Goal: Check status: Check status

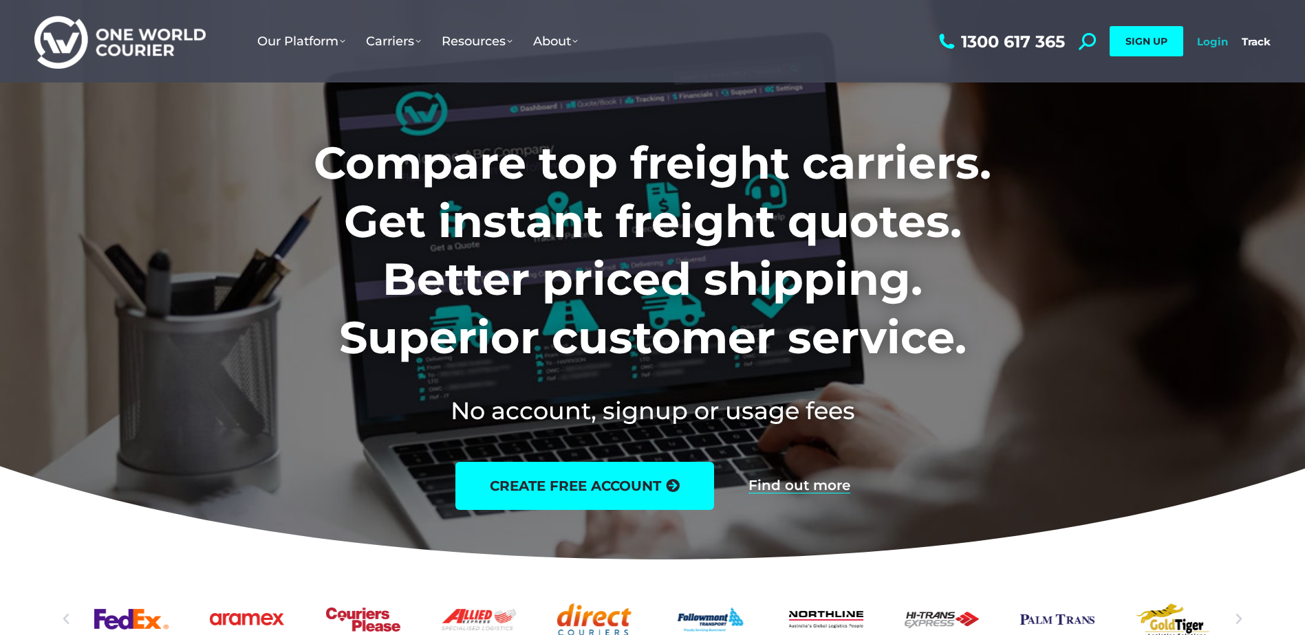
click at [1214, 39] on link "Login" at bounding box center [1212, 41] width 31 height 13
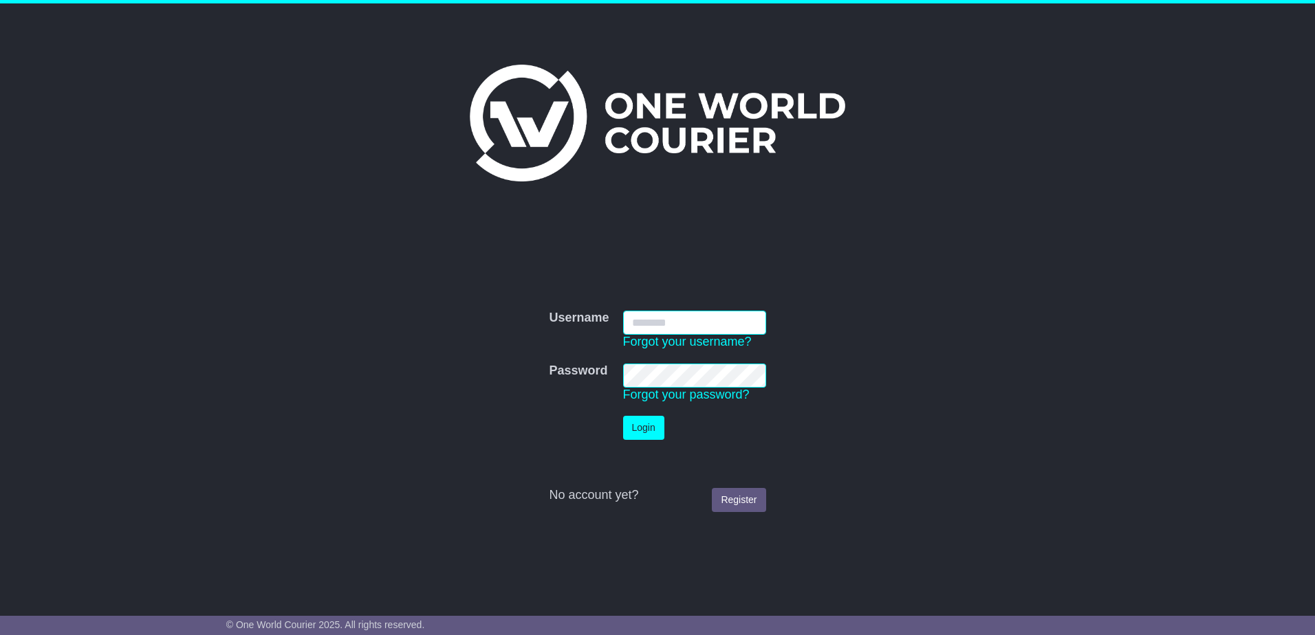
type input "**********"
click at [658, 424] on button "Login" at bounding box center [643, 428] width 41 height 24
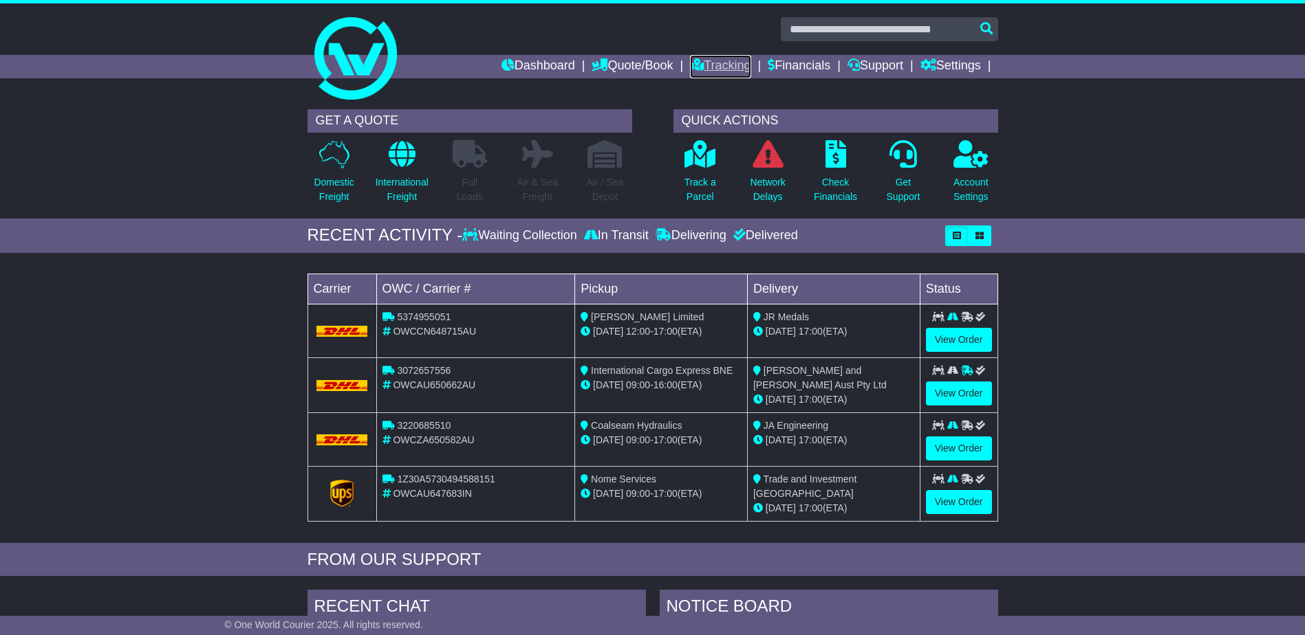
click at [722, 67] on link "Tracking" at bounding box center [720, 66] width 61 height 23
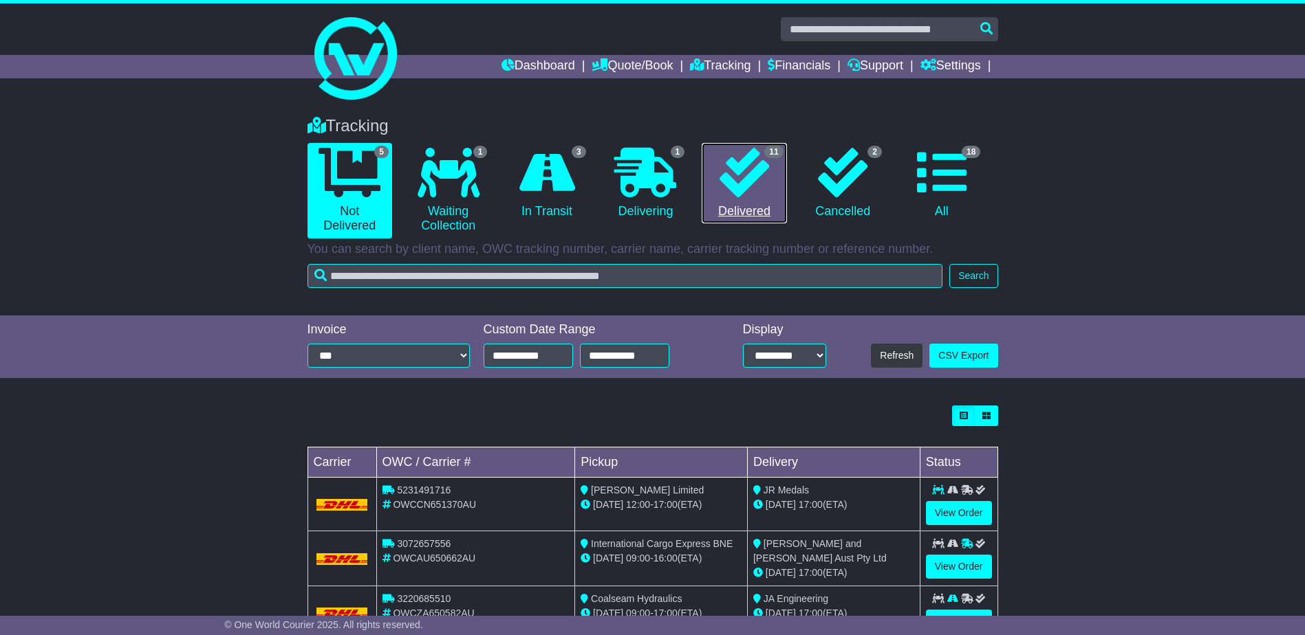
click at [753, 173] on icon at bounding box center [744, 173] width 50 height 50
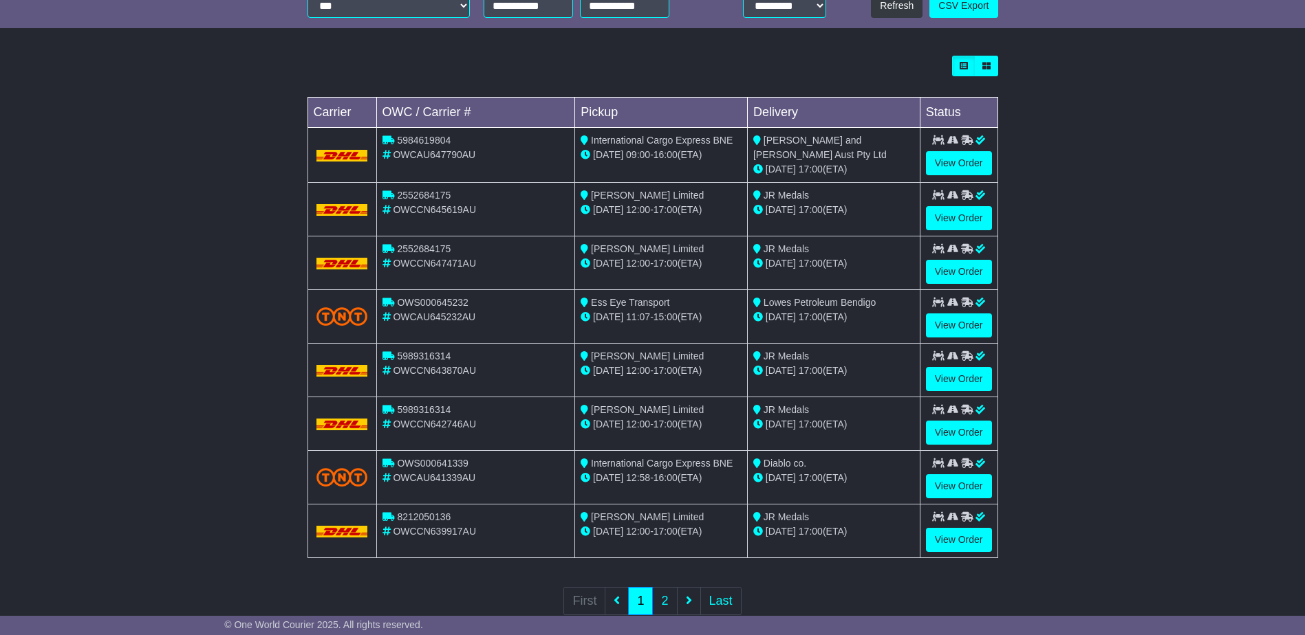
scroll to position [383, 0]
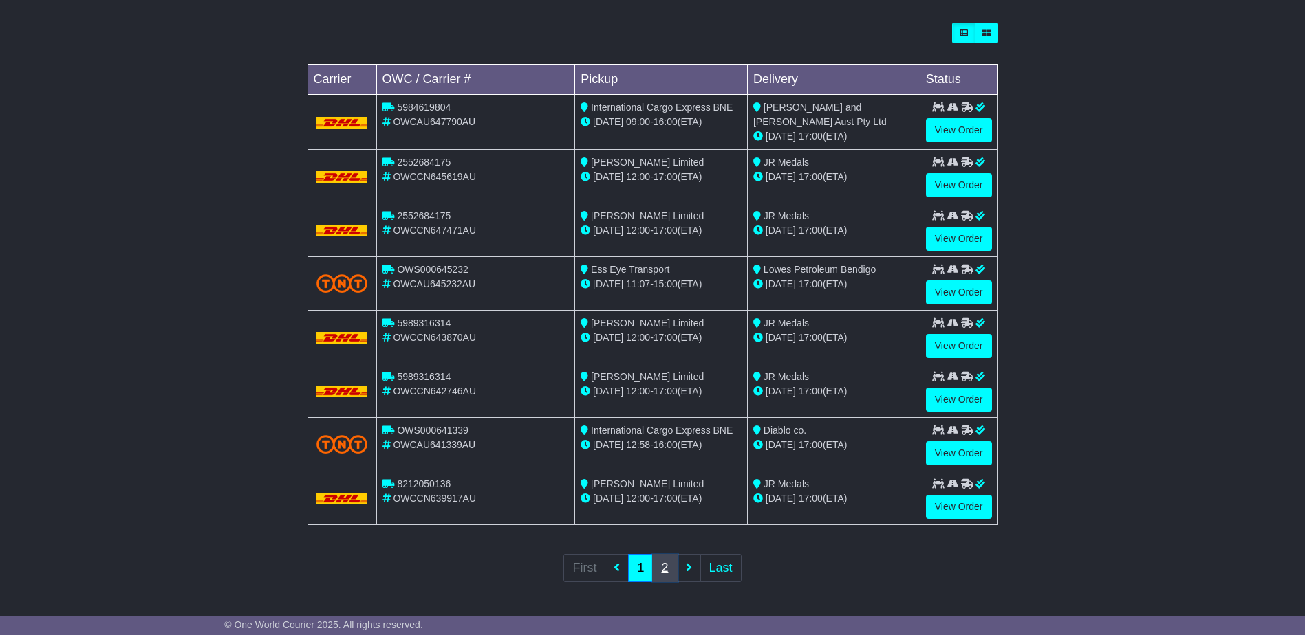
click at [662, 567] on link "2" at bounding box center [664, 568] width 25 height 28
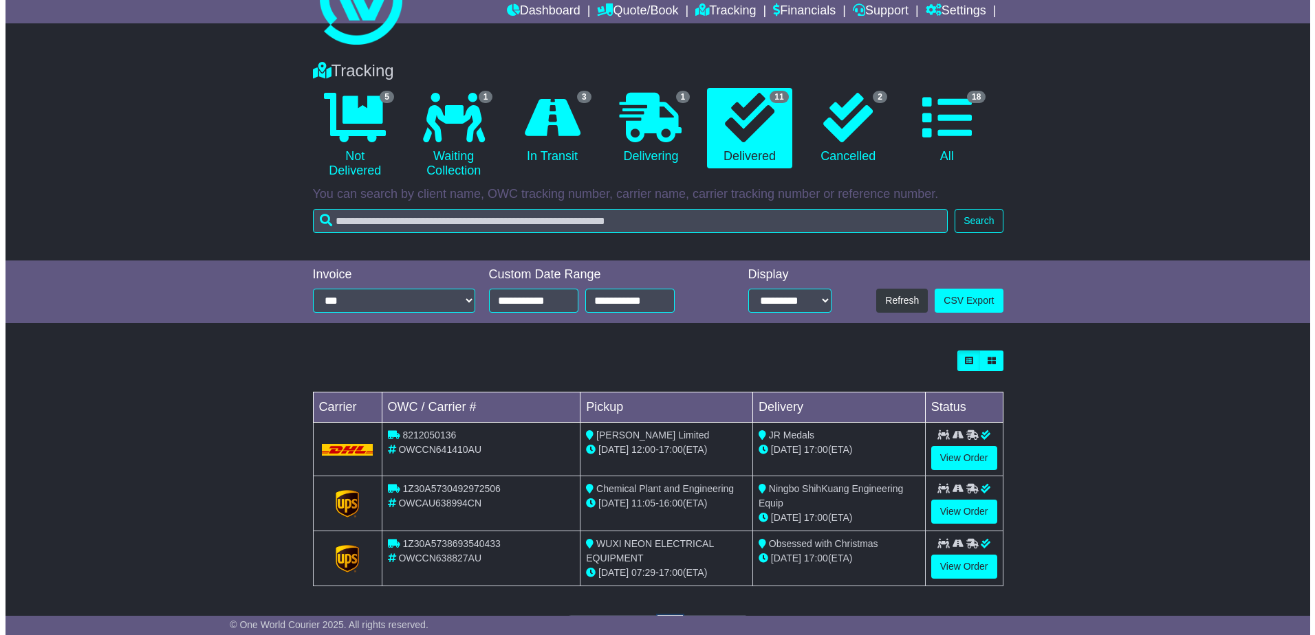
scroll to position [0, 0]
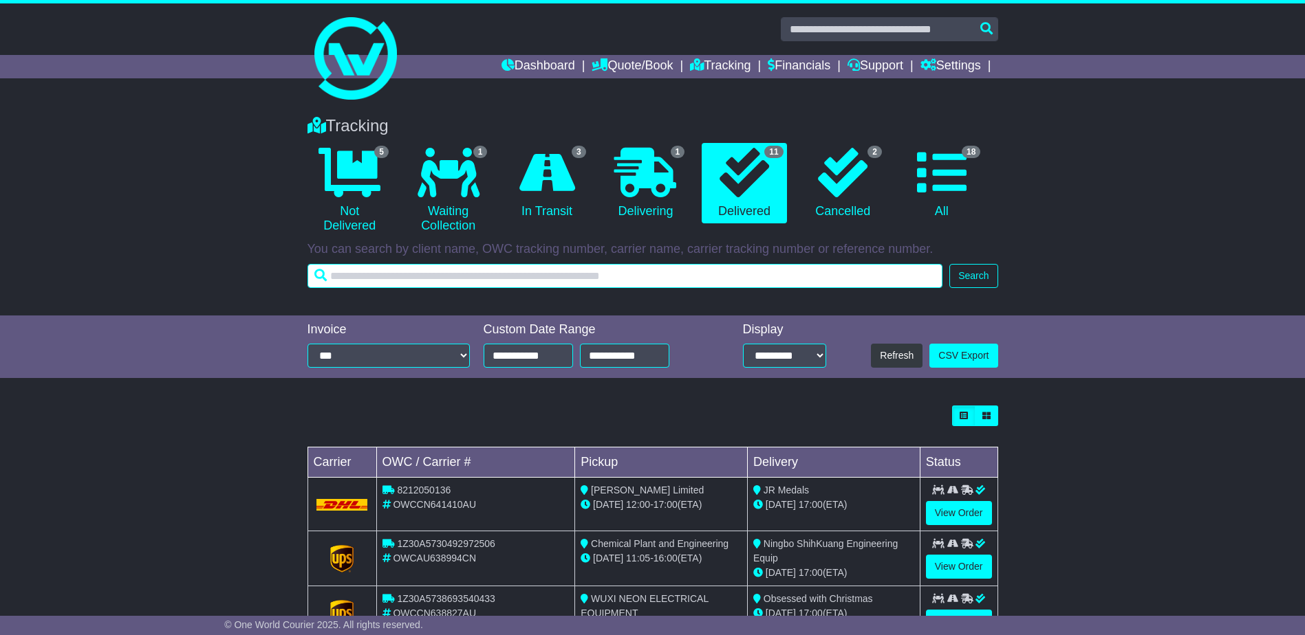
click at [489, 276] on input "text" at bounding box center [624, 276] width 635 height 24
click at [549, 277] on input "text" at bounding box center [624, 276] width 635 height 24
paste input "**********"
type input "**********"
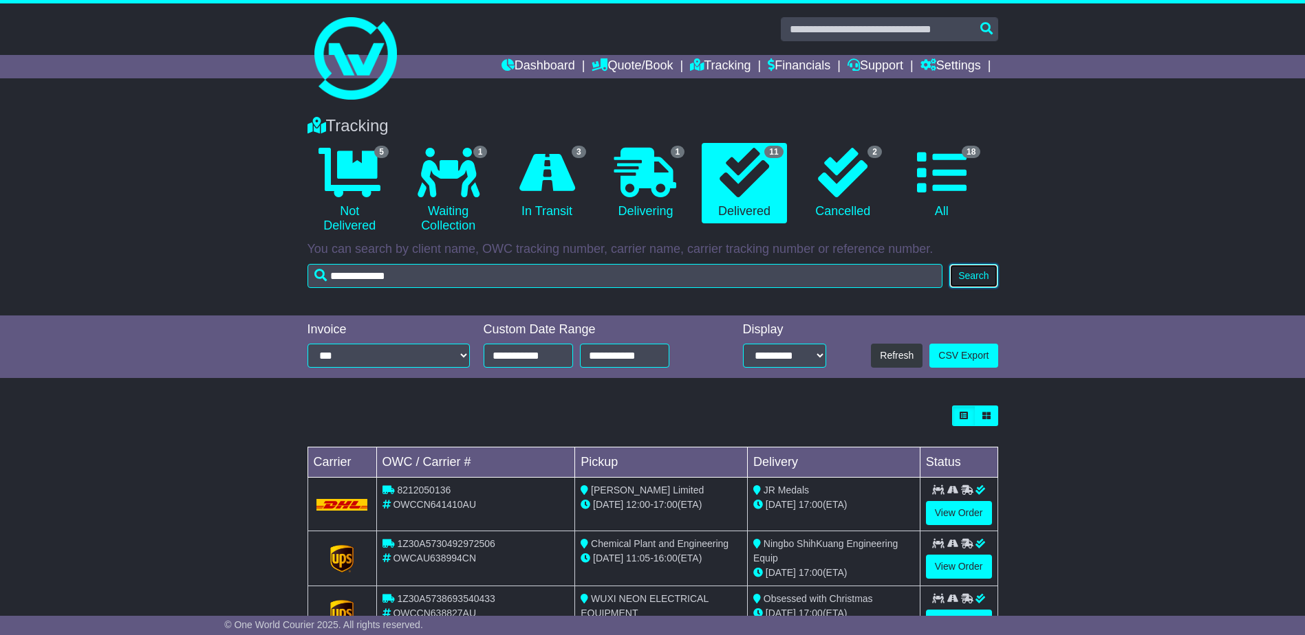
click at [965, 281] on button "Search" at bounding box center [973, 276] width 48 height 24
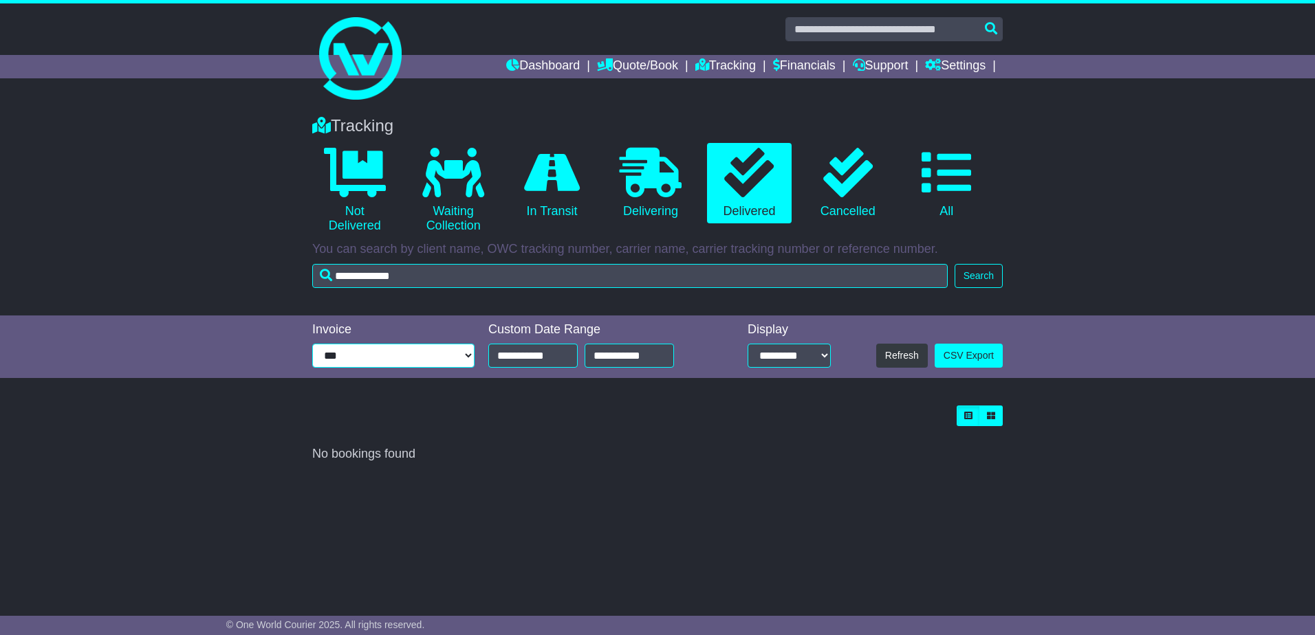
click at [467, 355] on select "**********" at bounding box center [393, 356] width 162 height 24
click at [312, 344] on select "**********" at bounding box center [393, 356] width 162 height 24
click at [466, 351] on select "**********" at bounding box center [393, 356] width 162 height 24
select select "*****"
click at [312, 344] on select "**********" at bounding box center [393, 356] width 162 height 24
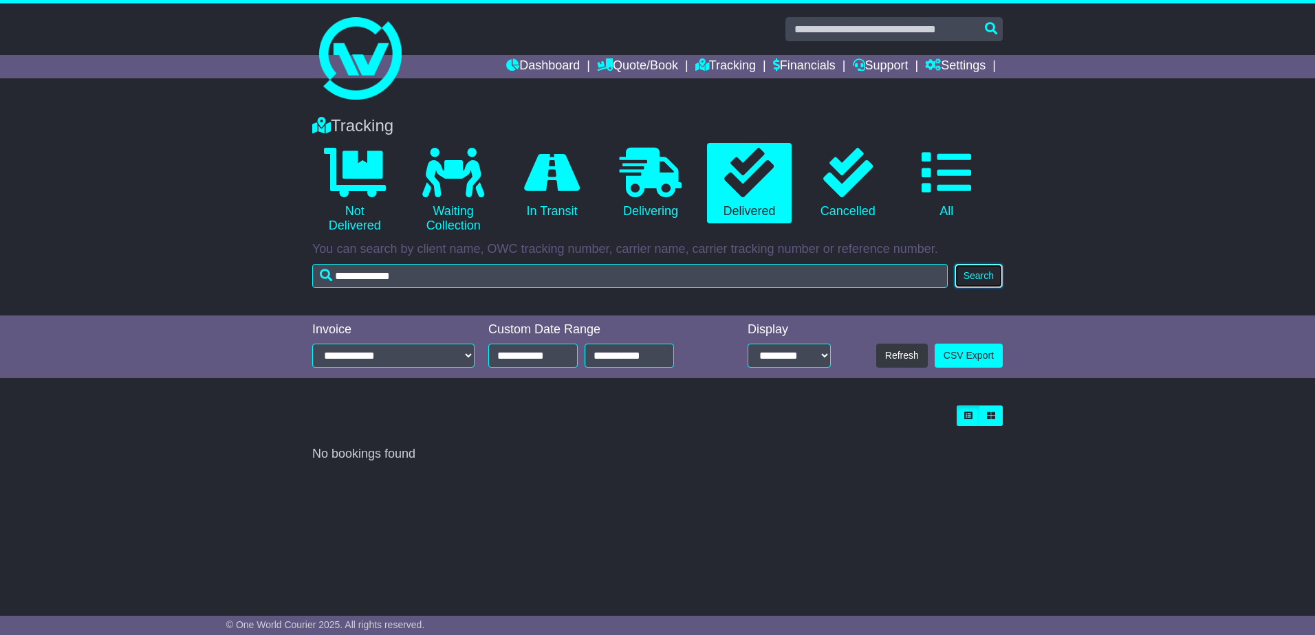
click at [966, 278] on button "Search" at bounding box center [979, 276] width 48 height 24
click at [819, 356] on select "**********" at bounding box center [789, 356] width 83 height 24
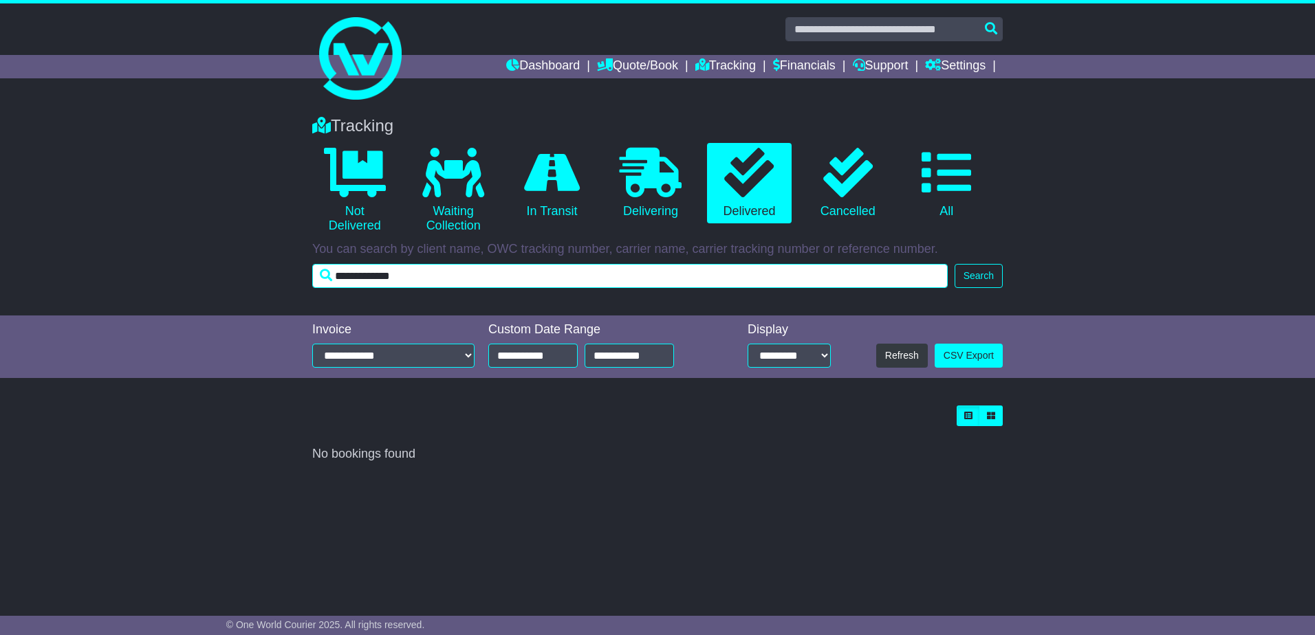
drag, startPoint x: 456, startPoint y: 278, endPoint x: 162, endPoint y: 257, distance: 295.1
click at [162, 257] on div "Tracking 0 Not Delivered 0 Waiting Collection 0 In Transit 0 Delivering 0" at bounding box center [657, 208] width 1315 height 213
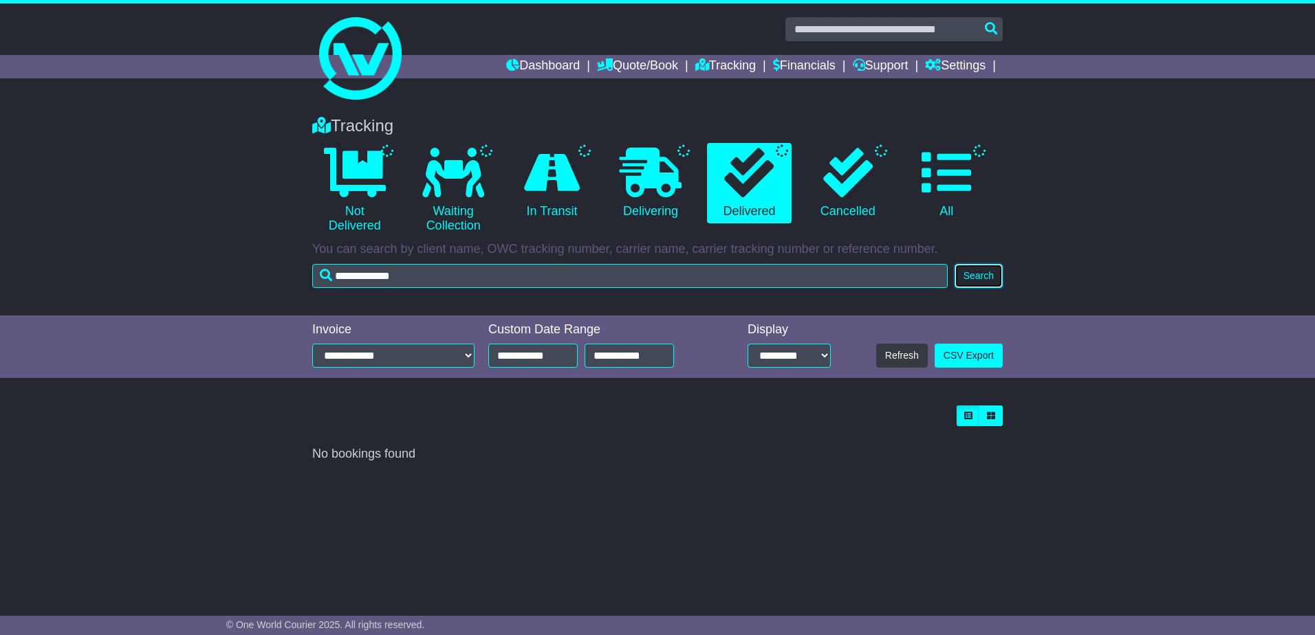
click at [984, 278] on button "Search" at bounding box center [979, 276] width 48 height 24
click at [735, 186] on icon at bounding box center [749, 173] width 50 height 50
click at [955, 168] on icon at bounding box center [947, 173] width 50 height 50
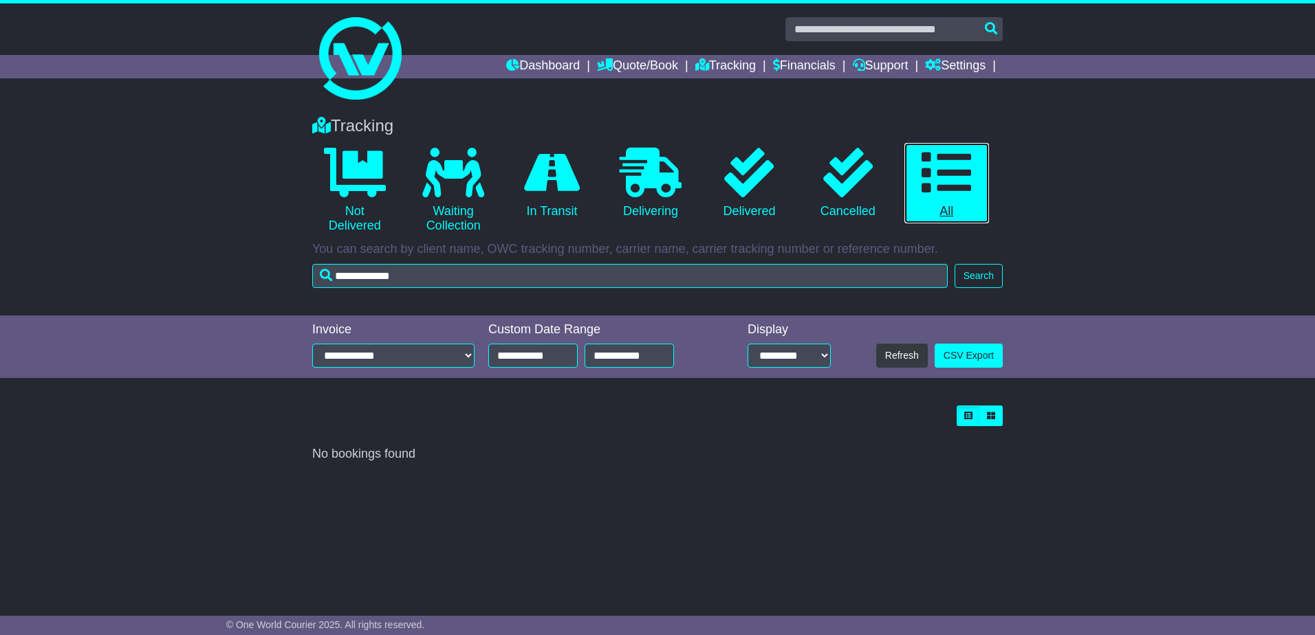
click at [949, 210] on link "0 All" at bounding box center [946, 183] width 85 height 81
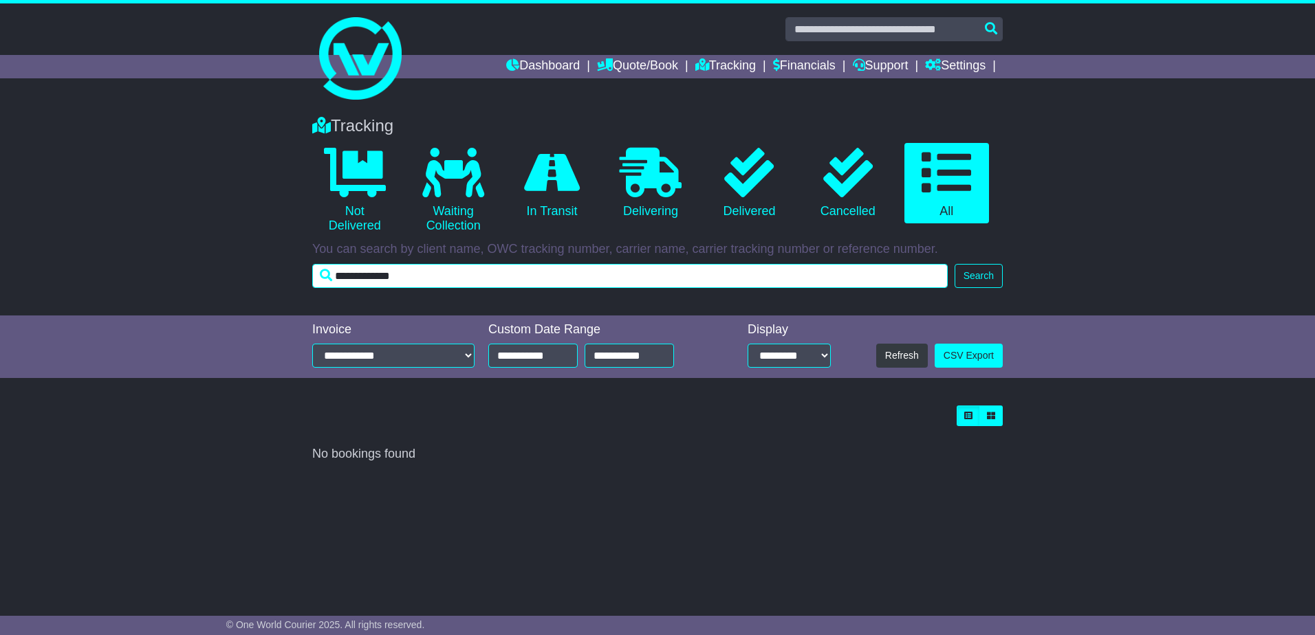
drag, startPoint x: 432, startPoint y: 280, endPoint x: 257, endPoint y: 256, distance: 176.3
click at [257, 256] on div "Tracking 0 Not Delivered 0 Waiting Collection 0 In Transit 0 Delivering 0" at bounding box center [657, 208] width 1315 height 213
type input "**********"
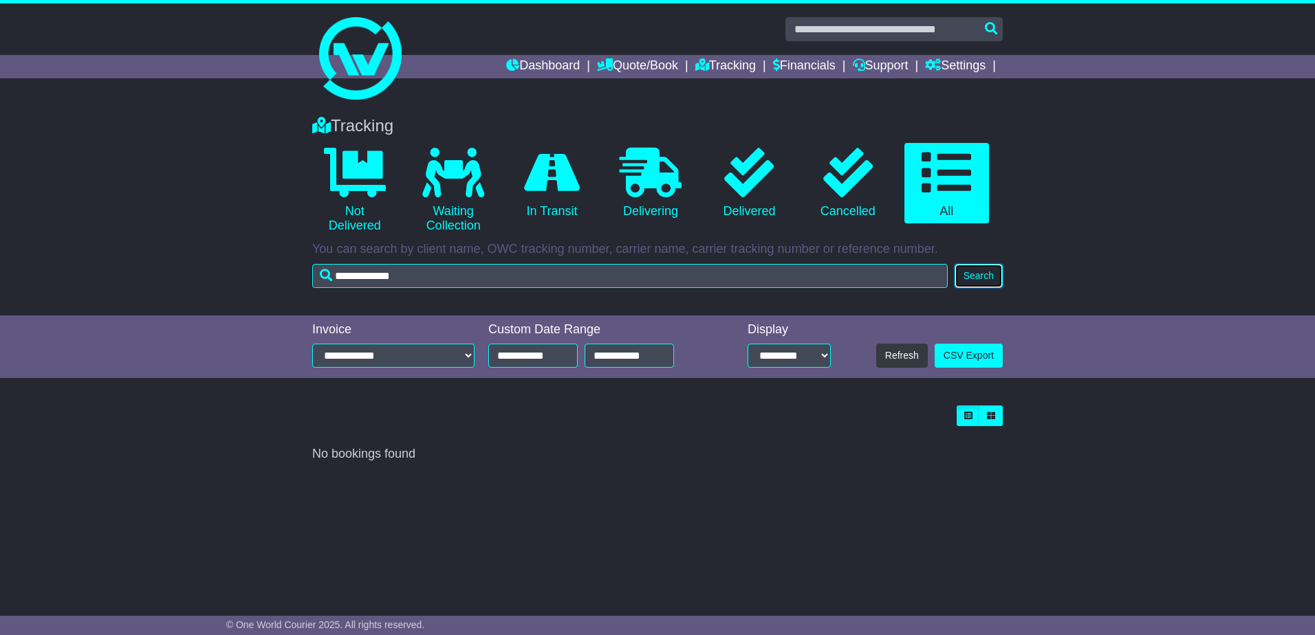
click at [980, 280] on button "Search" at bounding box center [979, 276] width 48 height 24
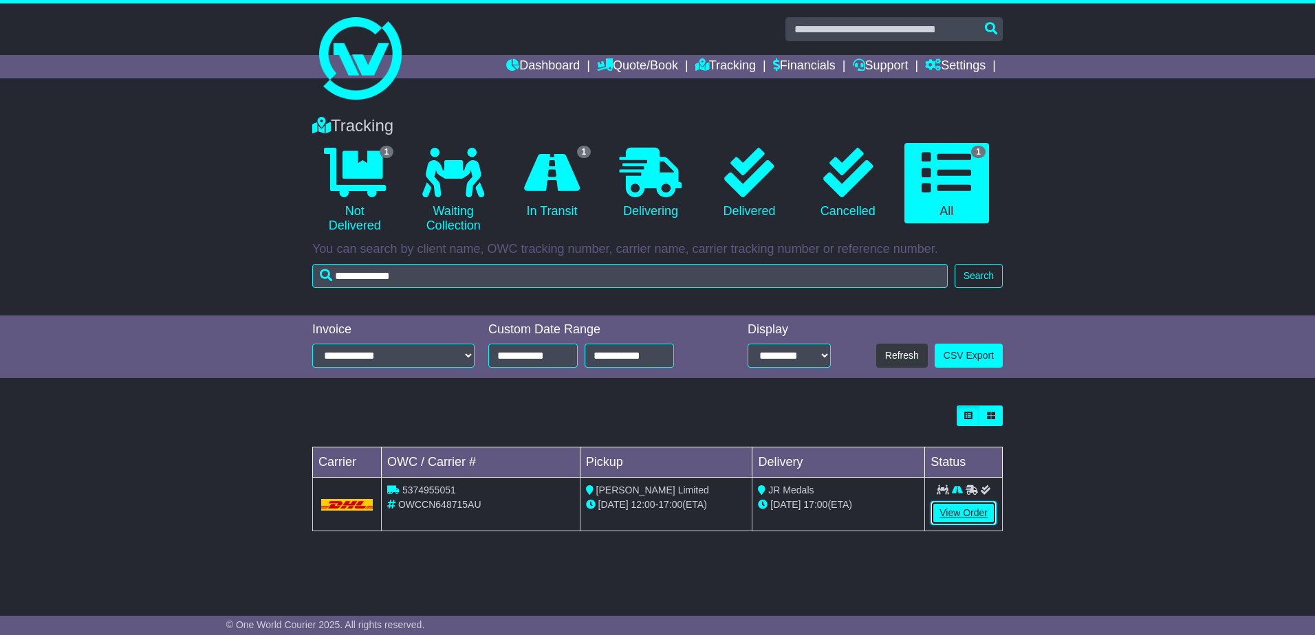
click at [958, 514] on link "View Order" at bounding box center [964, 513] width 66 height 24
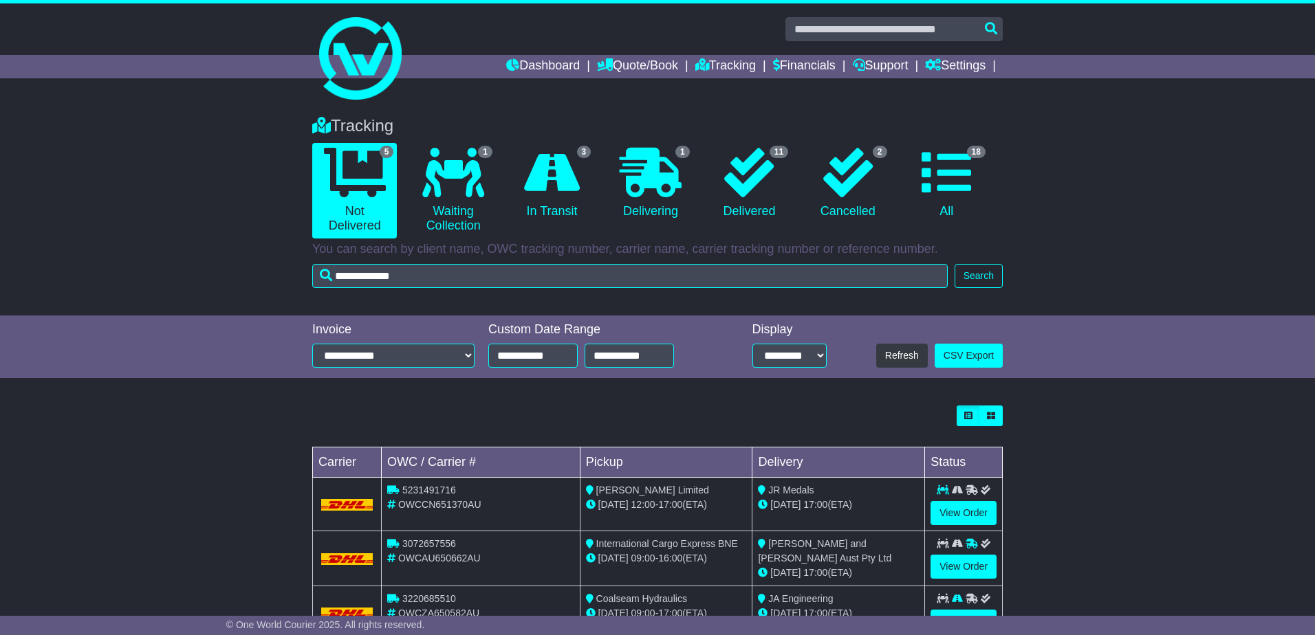
select select "*****"
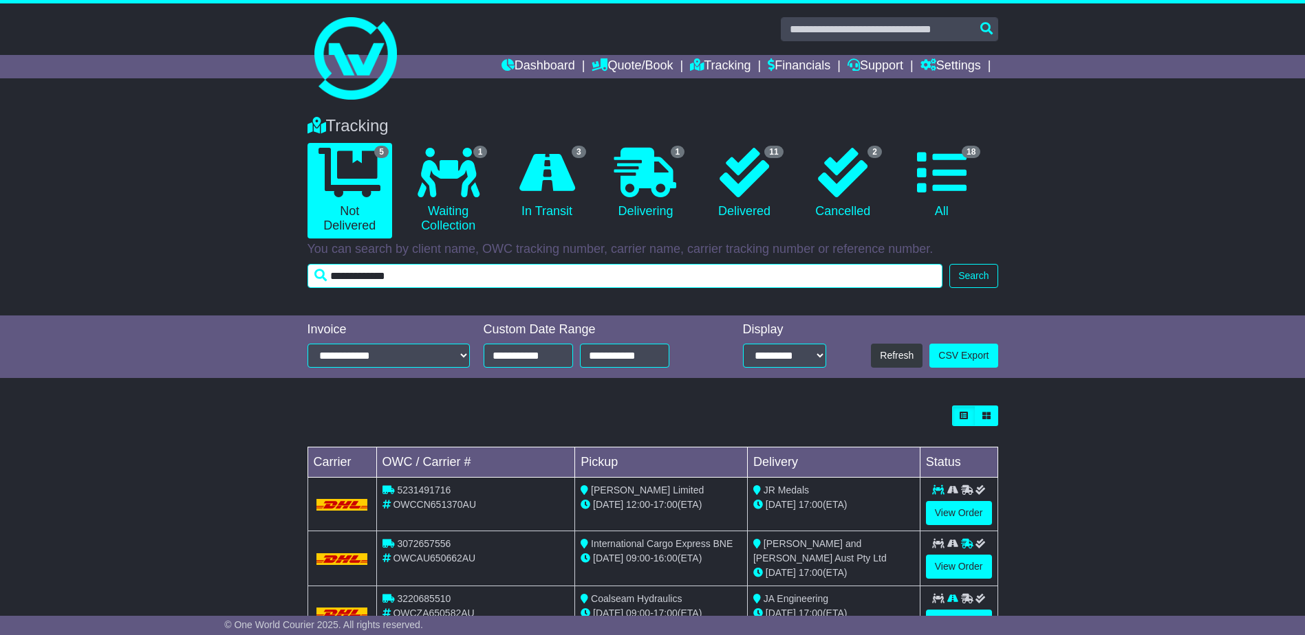
drag, startPoint x: 424, startPoint y: 274, endPoint x: 212, endPoint y: 250, distance: 213.1
click at [213, 250] on div "Tracking 5 Not Delivered 1 Waiting Collection 3 In Transit 1 Delivering 2" at bounding box center [652, 208] width 1305 height 213
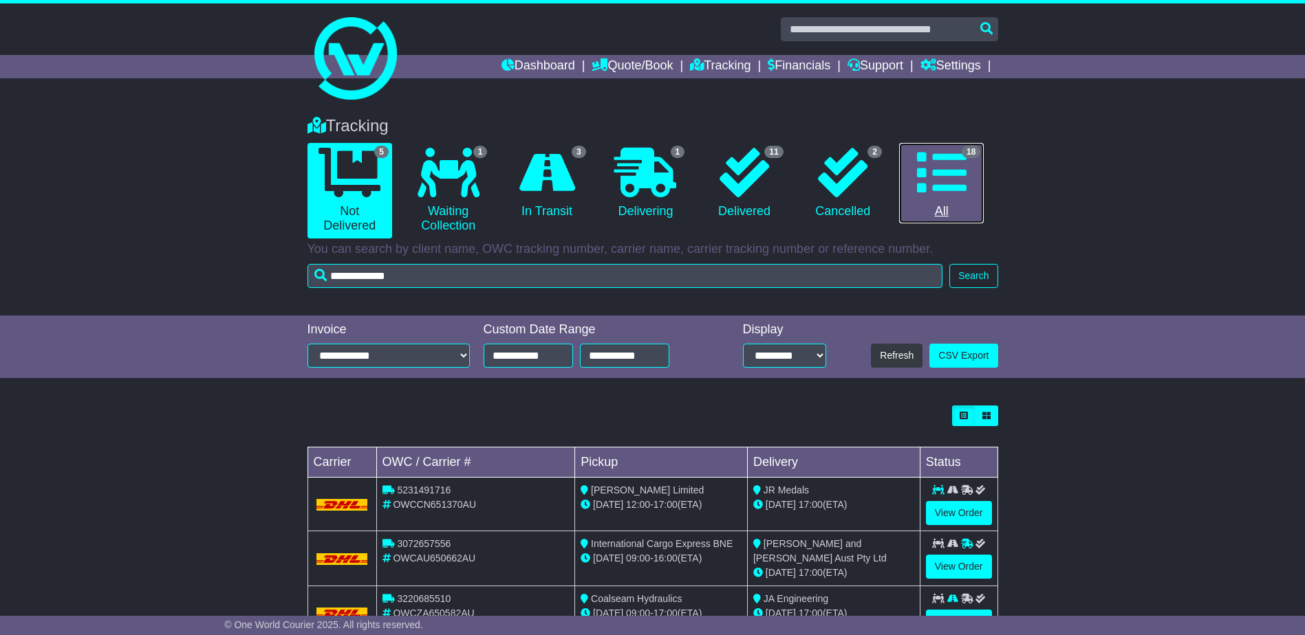
click at [972, 152] on span "18" at bounding box center [971, 152] width 19 height 12
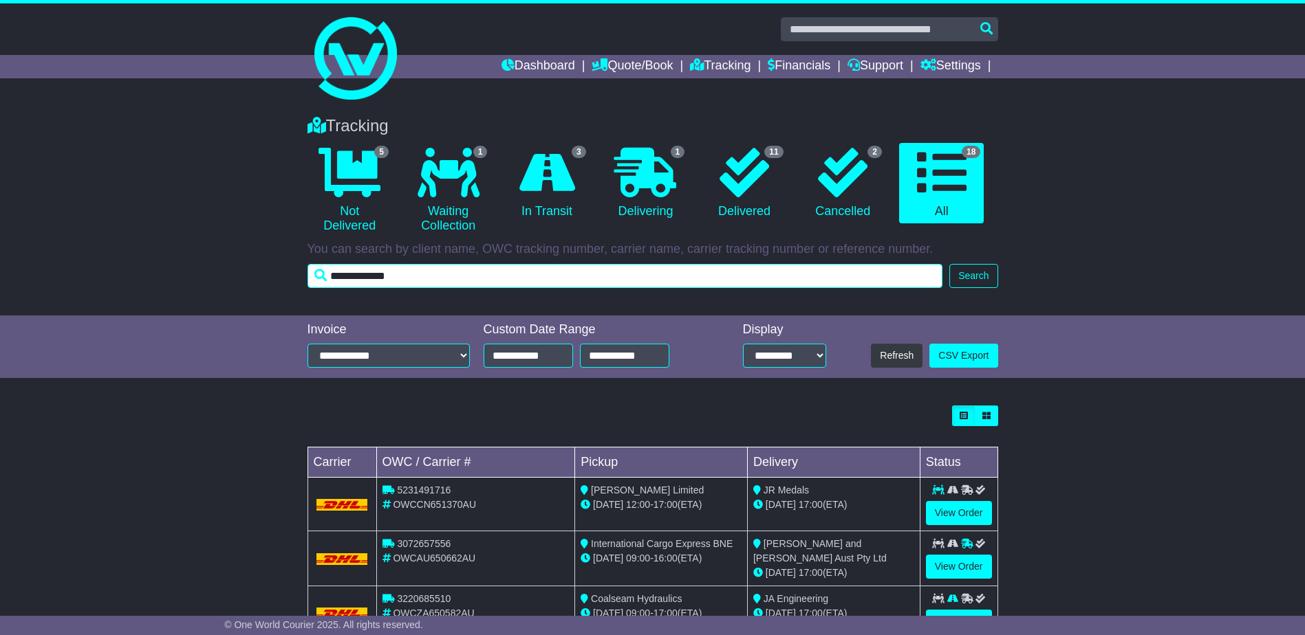
paste input "text"
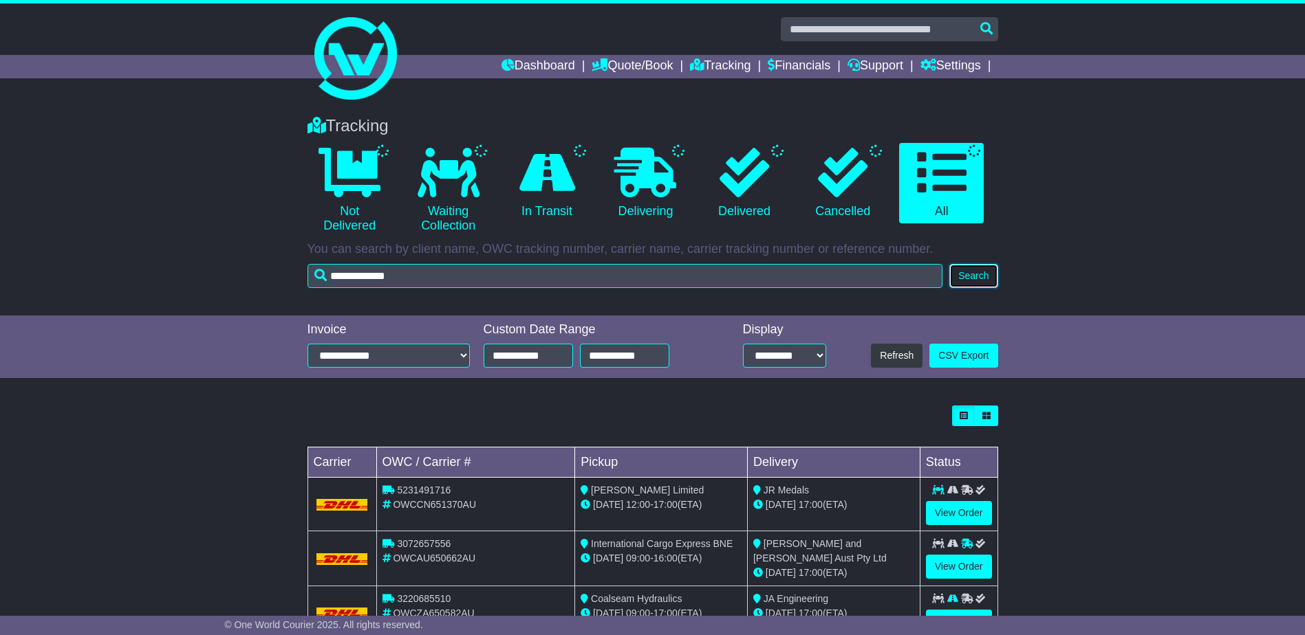
click at [975, 278] on button "Search" at bounding box center [973, 276] width 48 height 24
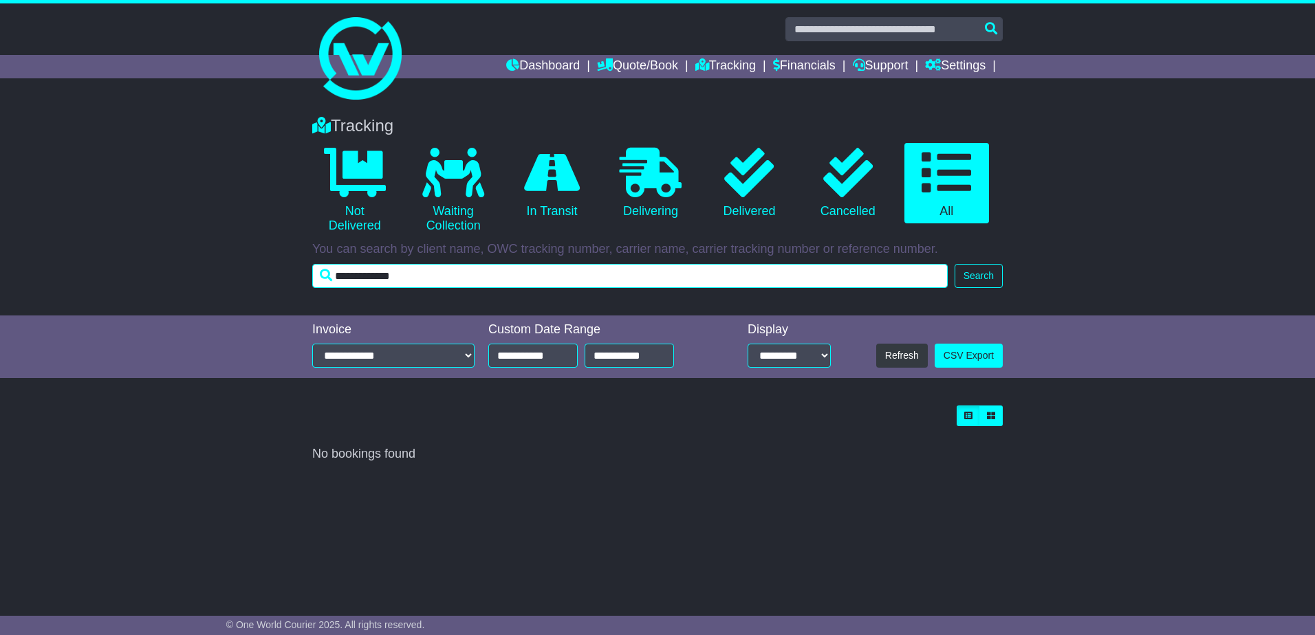
drag, startPoint x: 454, startPoint y: 279, endPoint x: -3, endPoint y: 239, distance: 458.4
click at [0, 239] on html "bne@icecargo.com.au Logout Brisbane Team bne@icecargo.com.au 07 3638 1300 Chang…" at bounding box center [657, 317] width 1315 height 635
paste input "text"
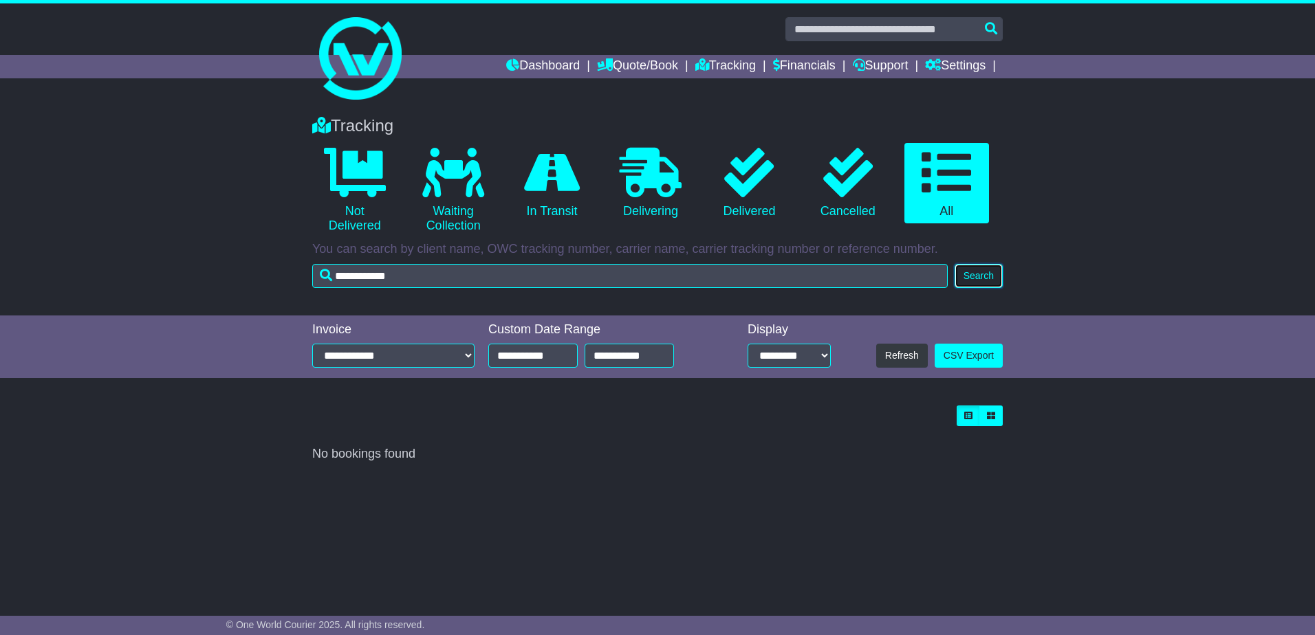
click at [990, 270] on button "Search" at bounding box center [979, 276] width 48 height 24
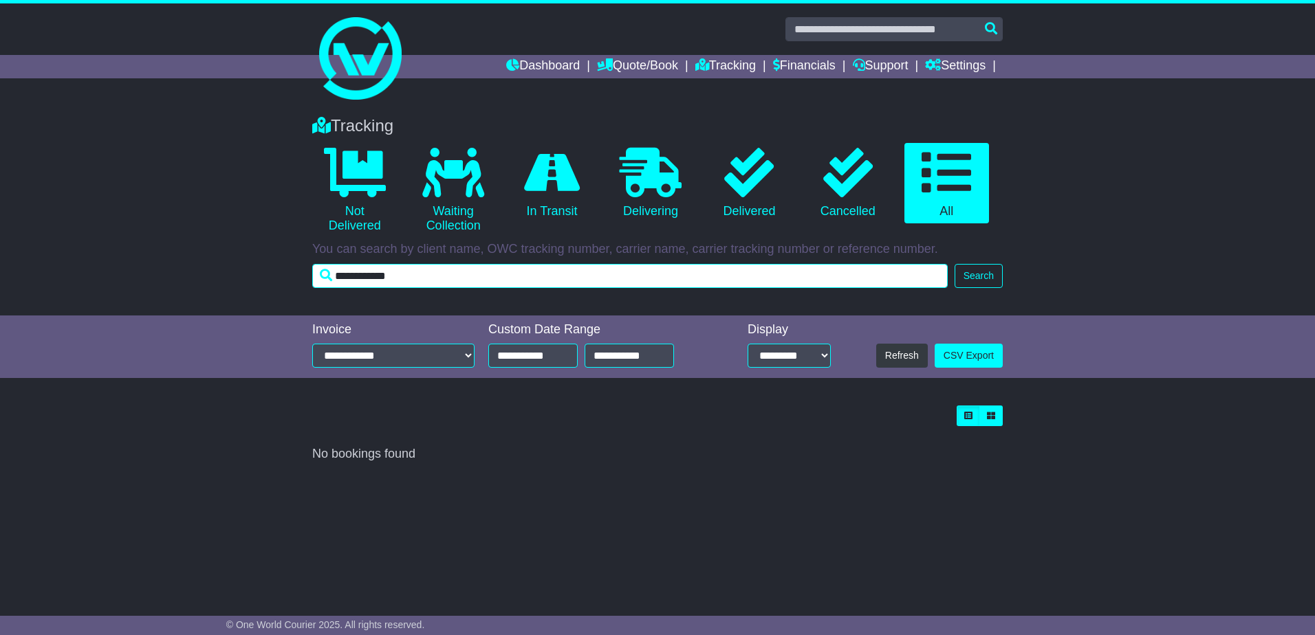
drag, startPoint x: 420, startPoint y: 274, endPoint x: 189, endPoint y: 259, distance: 231.5
click at [189, 259] on div "Tracking 0 Not Delivered 0 Waiting Collection 0 In Transit 0 Delivering 0" at bounding box center [657, 208] width 1315 height 213
type input "*********"
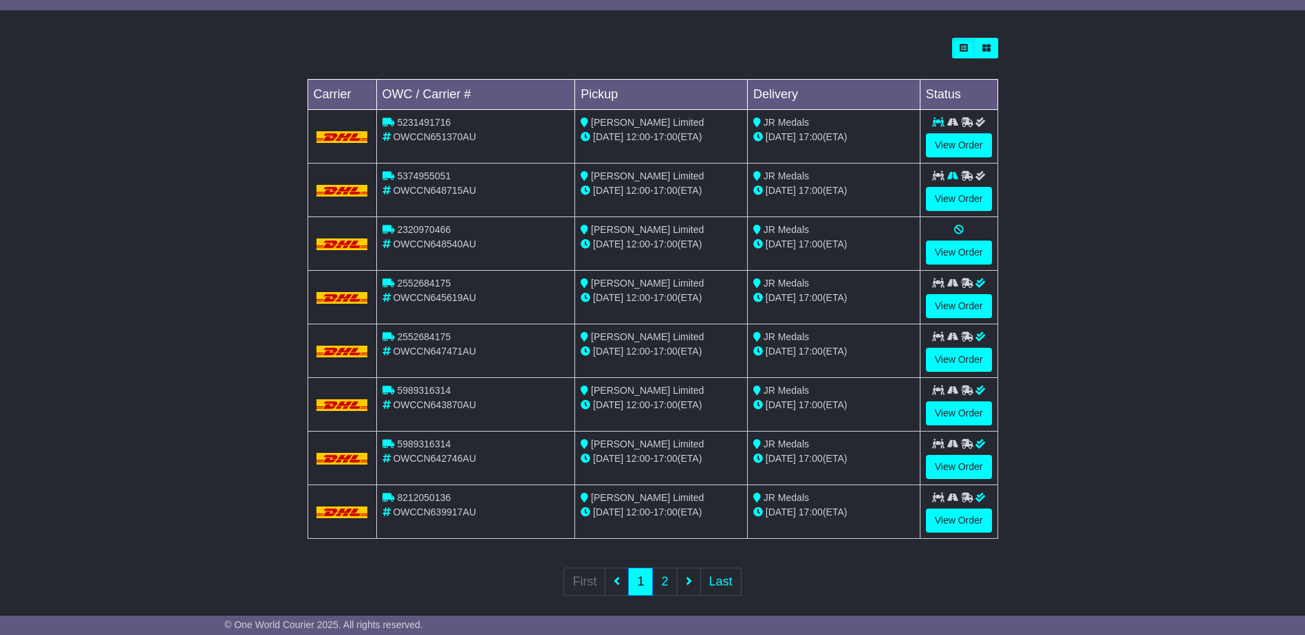
scroll to position [382, 0]
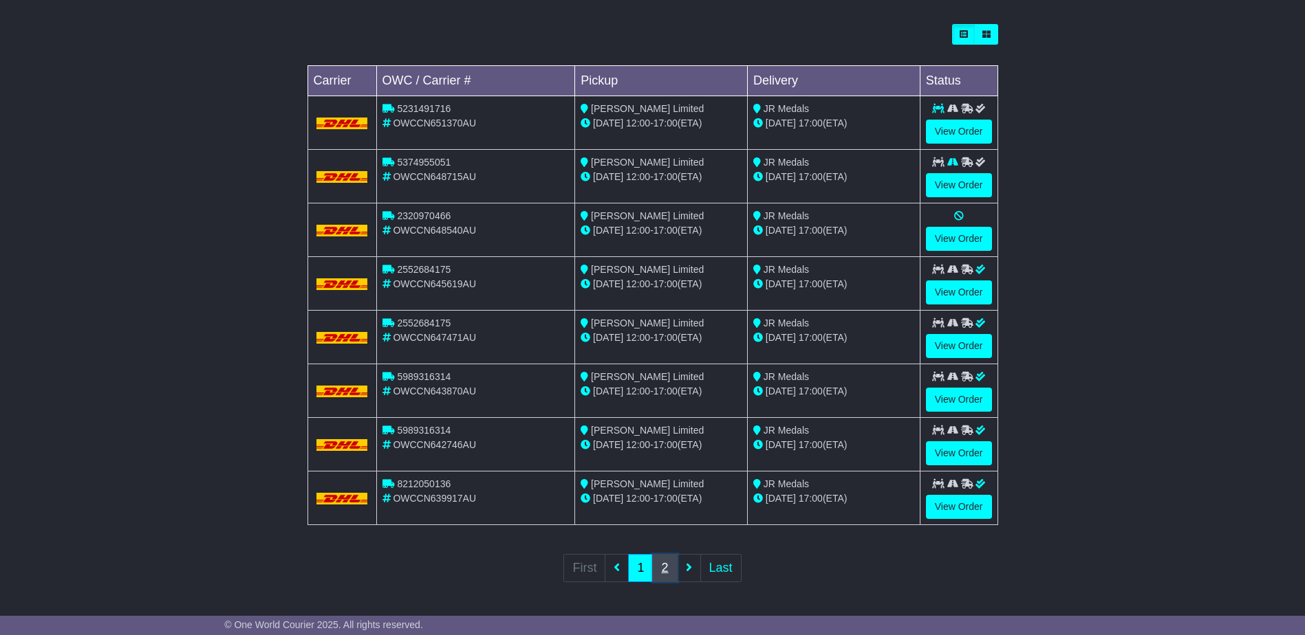
click at [664, 566] on link "2" at bounding box center [664, 568] width 25 height 28
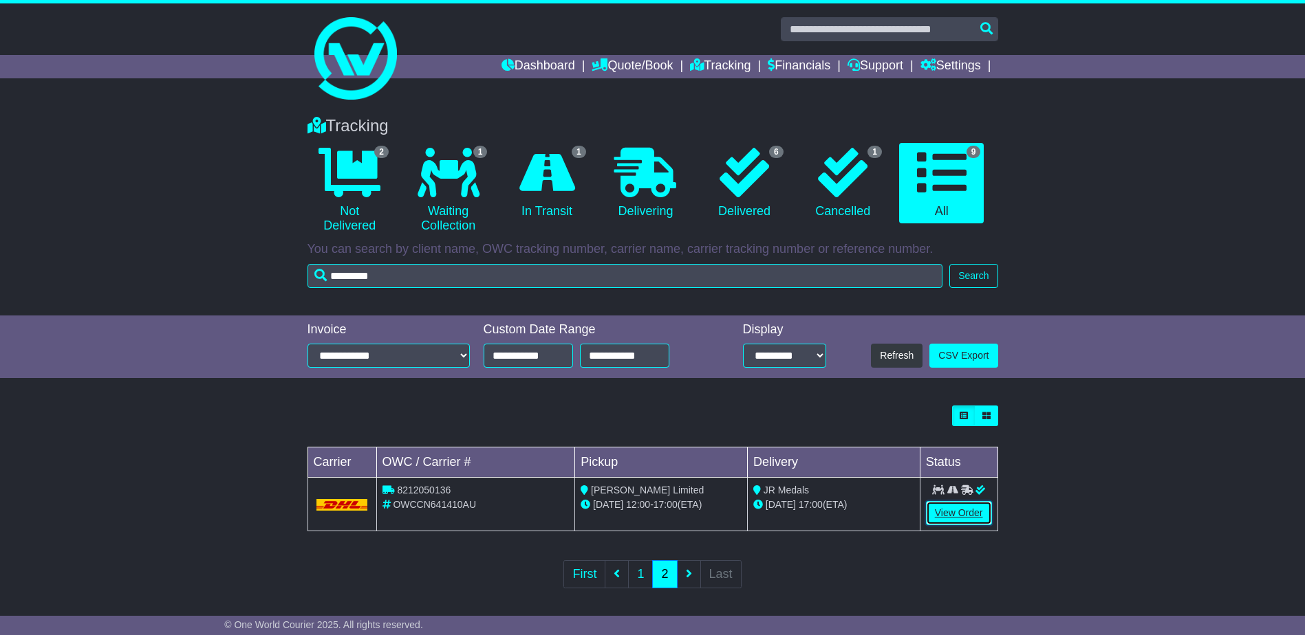
click at [957, 514] on link "View Order" at bounding box center [959, 513] width 66 height 24
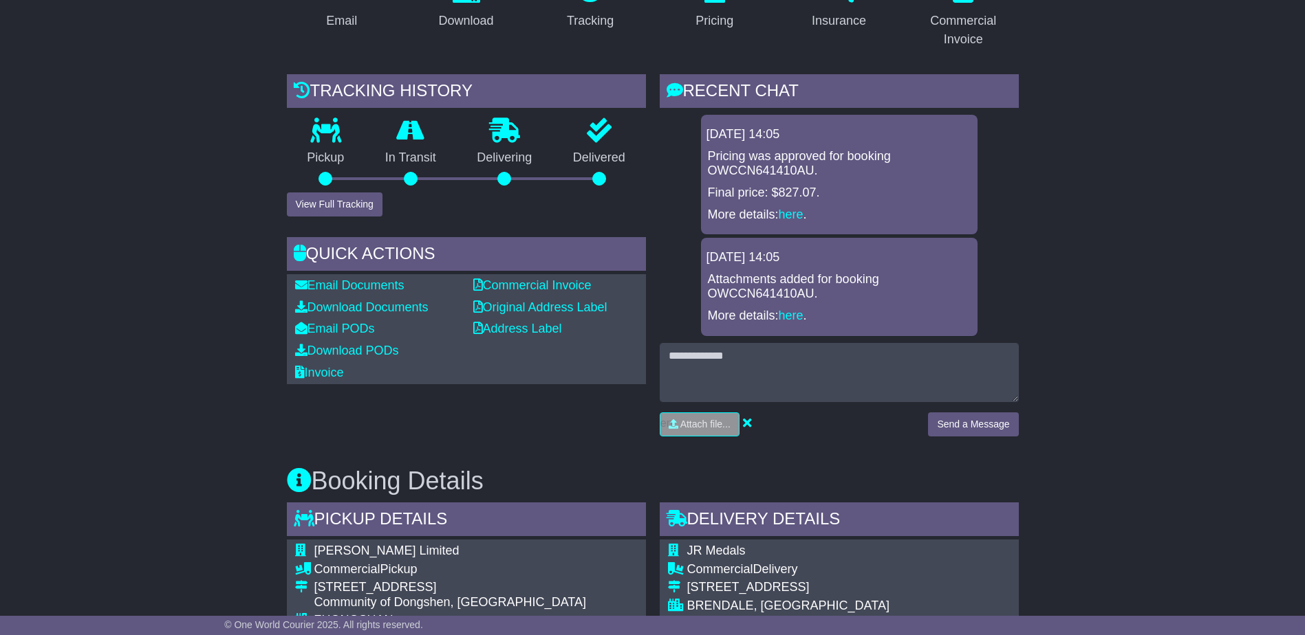
scroll to position [275, 0]
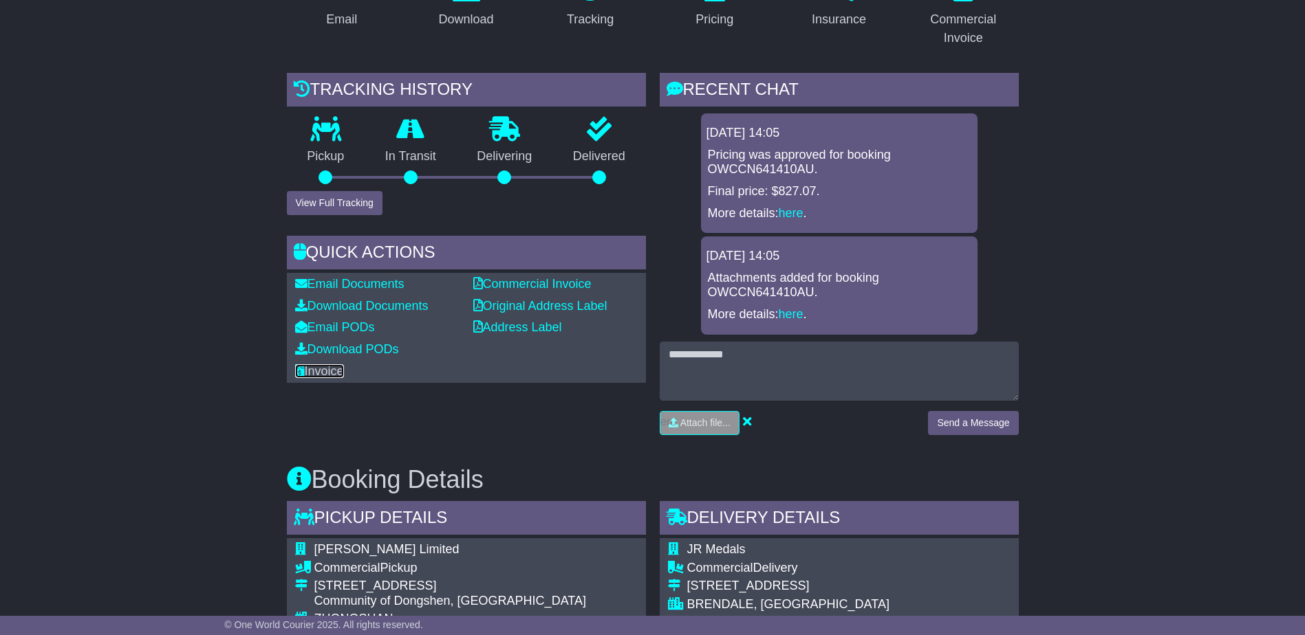
click at [338, 373] on link "Invoice" at bounding box center [319, 372] width 49 height 14
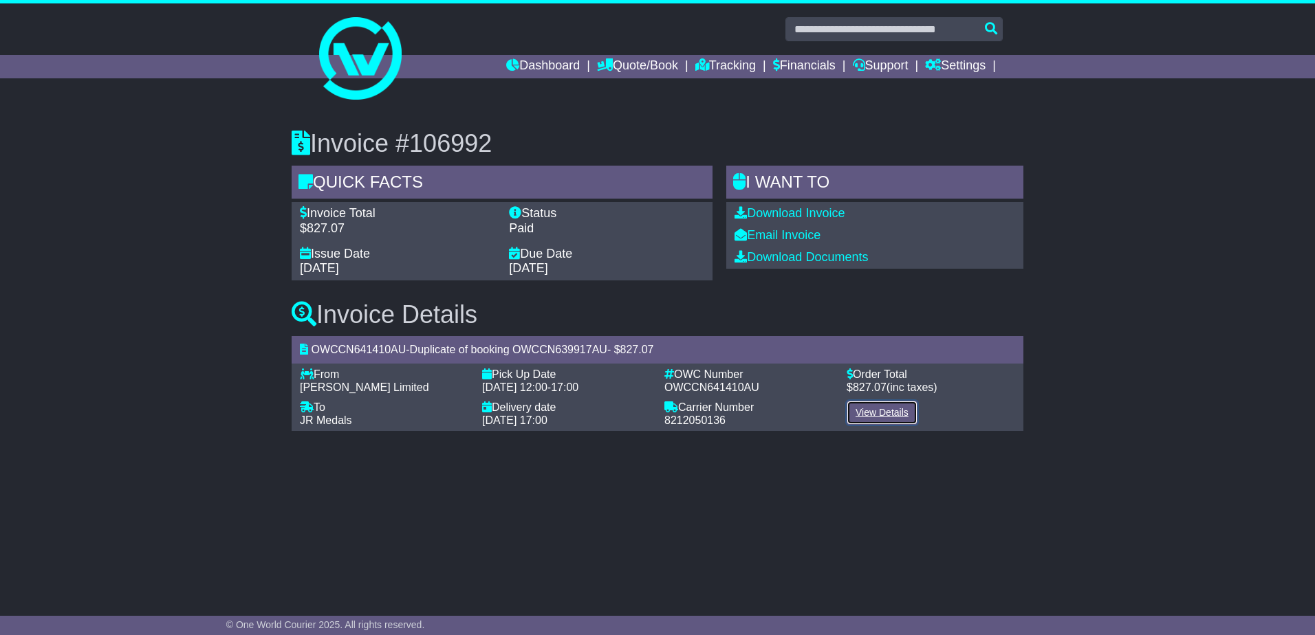
click at [878, 404] on link "View Details" at bounding box center [882, 413] width 71 height 24
click at [801, 216] on link "Download Invoice" at bounding box center [790, 213] width 110 height 14
click at [832, 254] on link "Download Documents" at bounding box center [801, 257] width 133 height 14
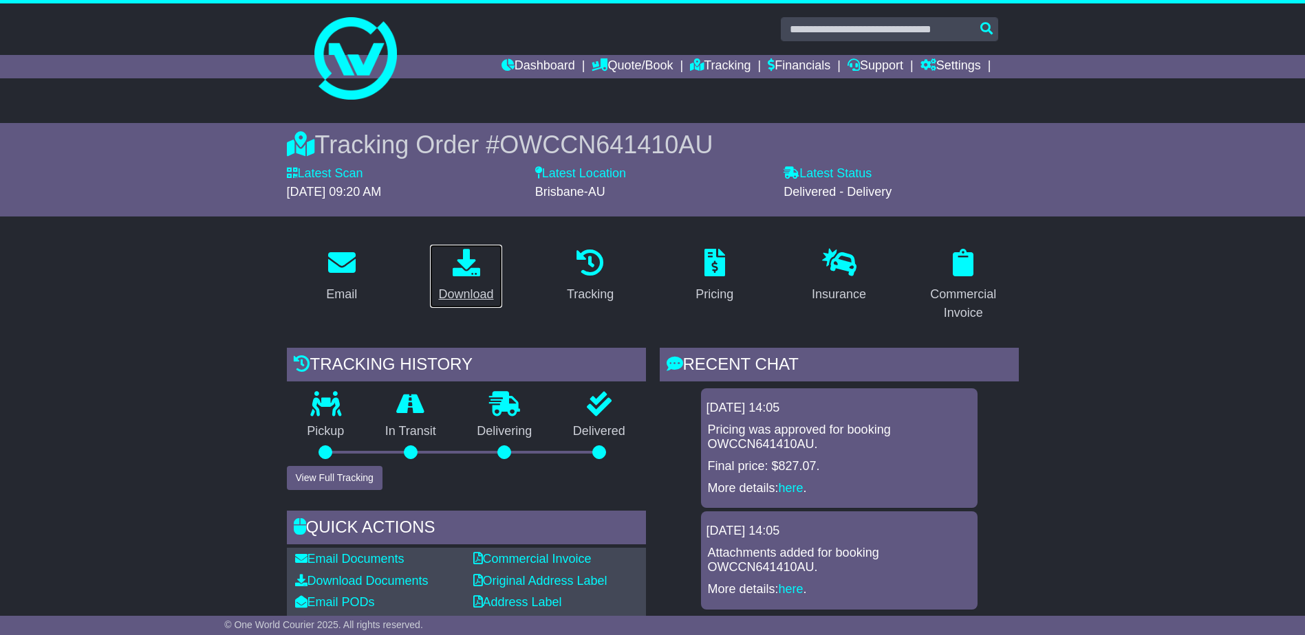
click at [463, 264] on icon at bounding box center [467, 263] width 28 height 28
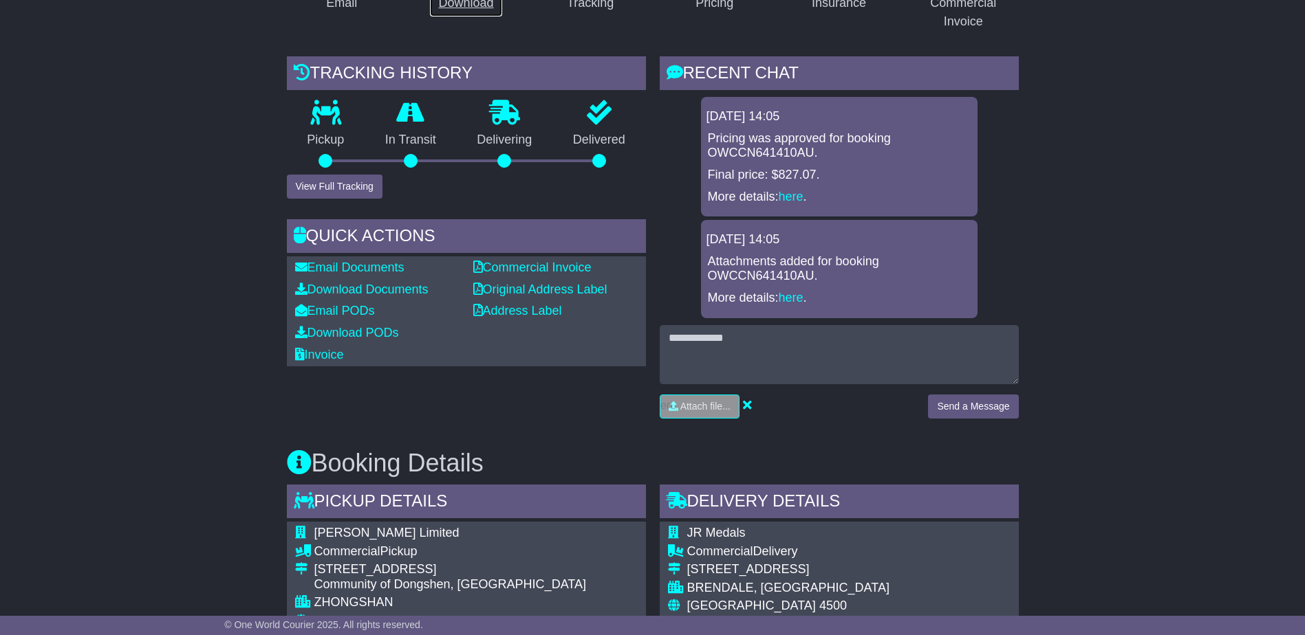
scroll to position [344, 0]
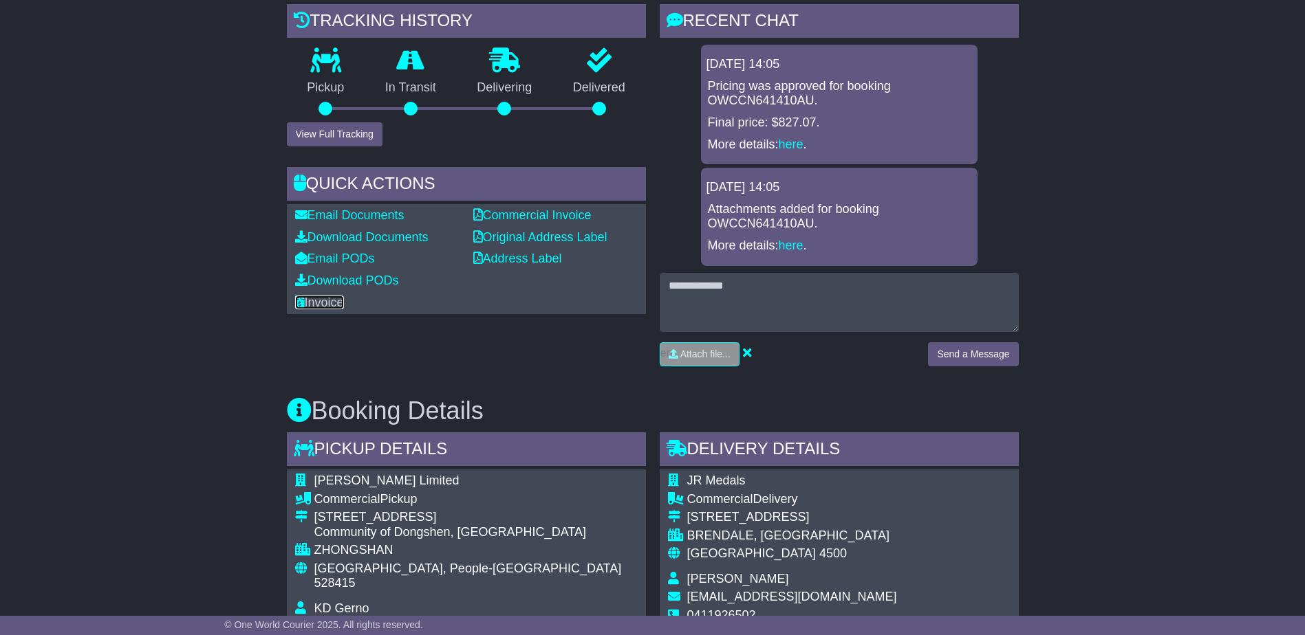
click at [338, 301] on link "Invoice" at bounding box center [319, 303] width 49 height 14
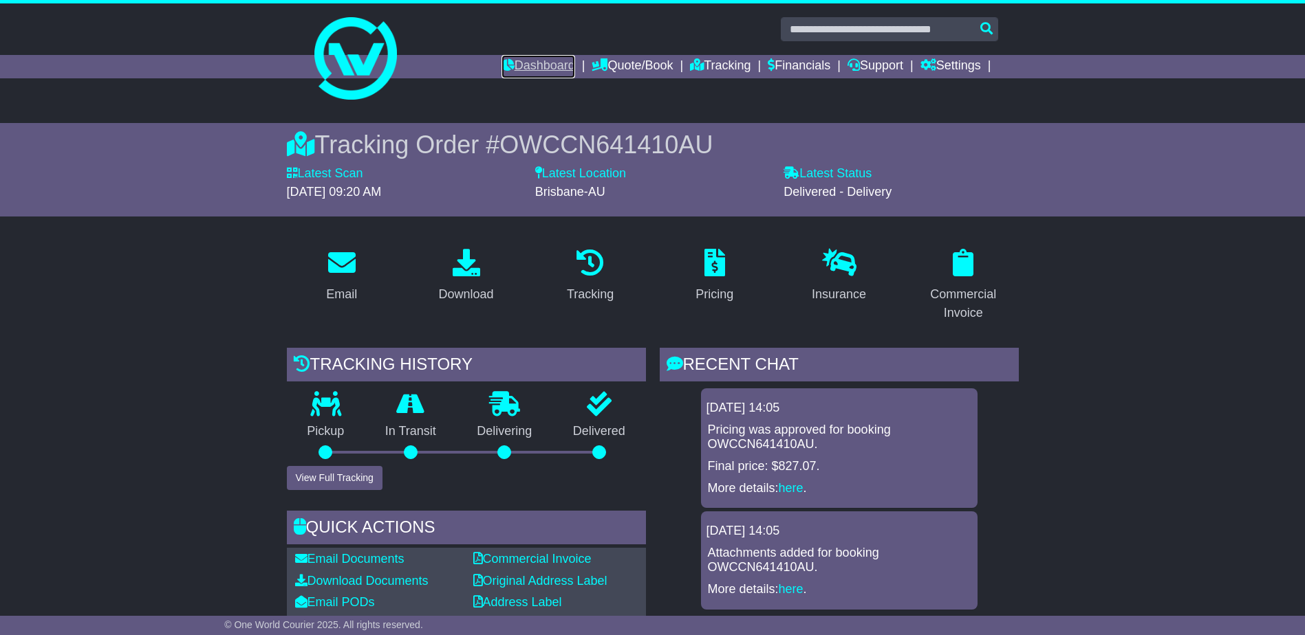
click at [537, 66] on link "Dashboard" at bounding box center [538, 66] width 74 height 23
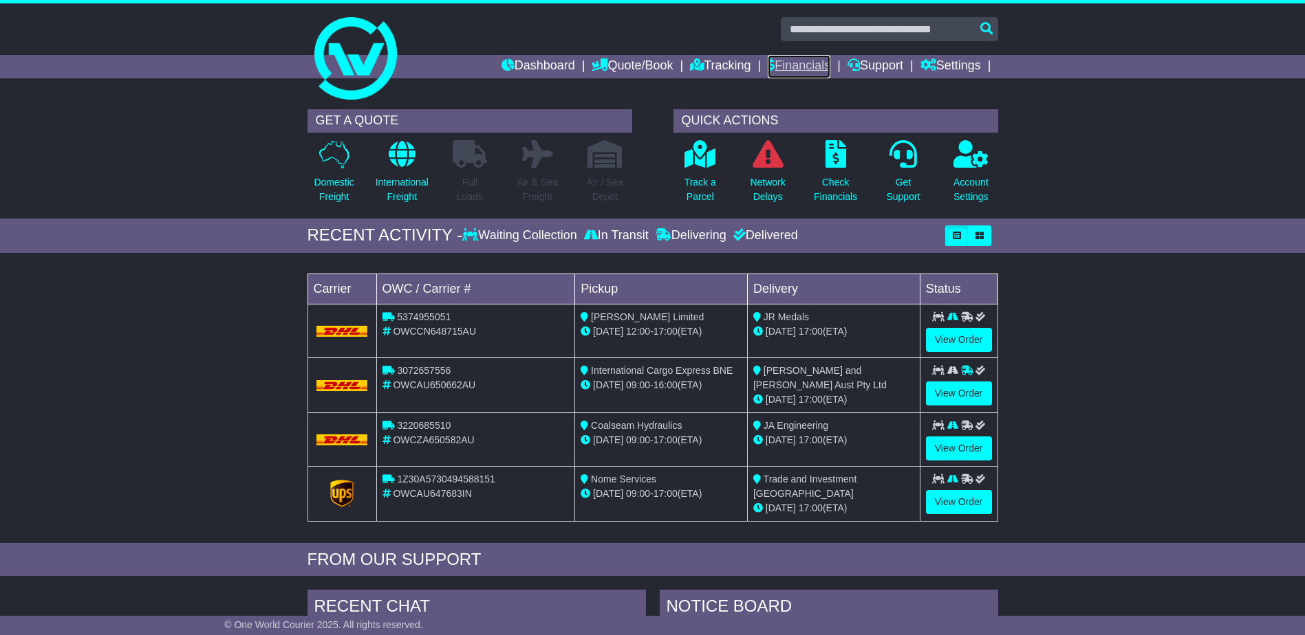
click at [784, 62] on link "Financials" at bounding box center [799, 66] width 63 height 23
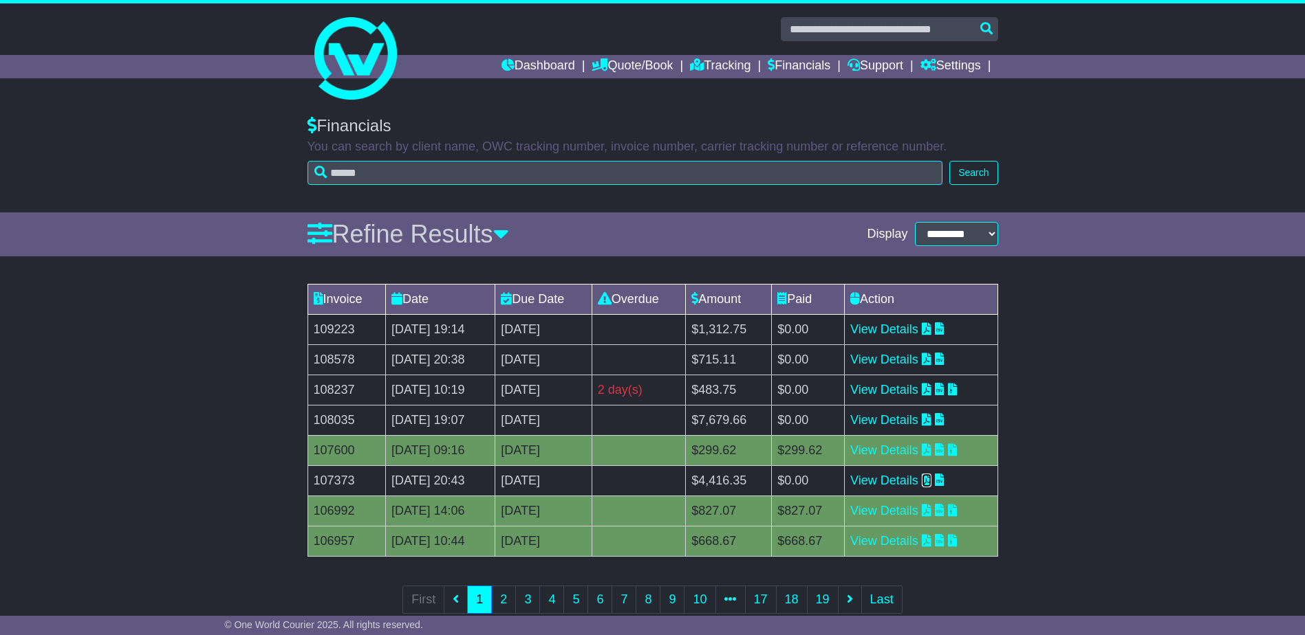
click at [931, 480] on icon at bounding box center [927, 480] width 10 height 12
click at [931, 417] on icon at bounding box center [927, 419] width 10 height 12
click at [931, 389] on icon at bounding box center [927, 389] width 10 height 12
click at [931, 355] on icon at bounding box center [927, 359] width 10 height 12
click at [931, 330] on icon at bounding box center [927, 329] width 10 height 12
